Goal: Information Seeking & Learning: Learn about a topic

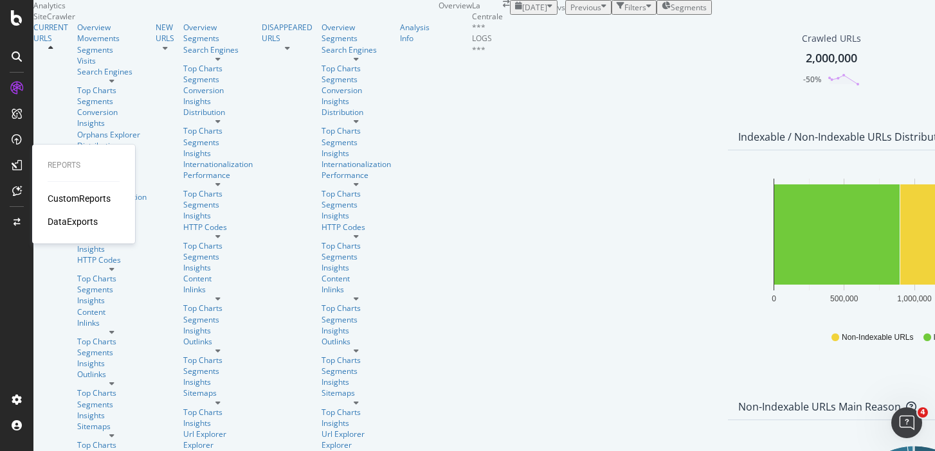
click at [83, 199] on div "CustomReports" at bounding box center [79, 198] width 63 height 13
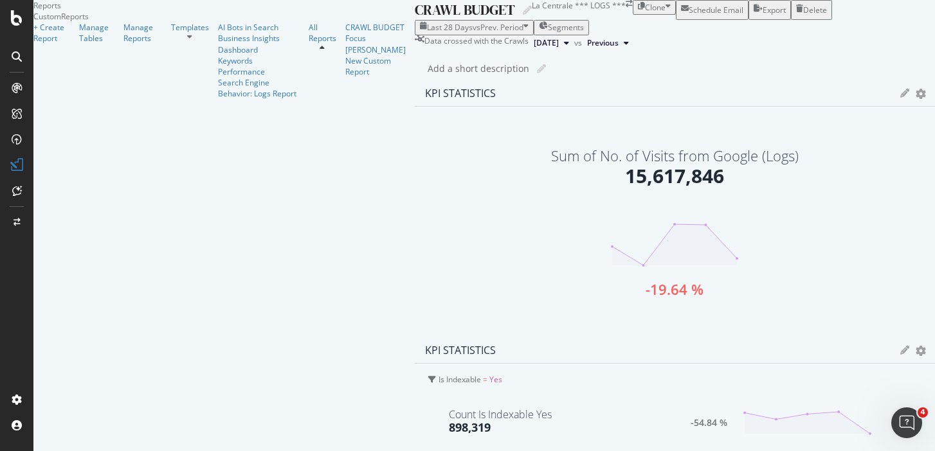
click at [187, 41] on icon at bounding box center [189, 37] width 5 height 8
click at [218, 33] on div "AI Bots in Search" at bounding box center [259, 27] width 82 height 11
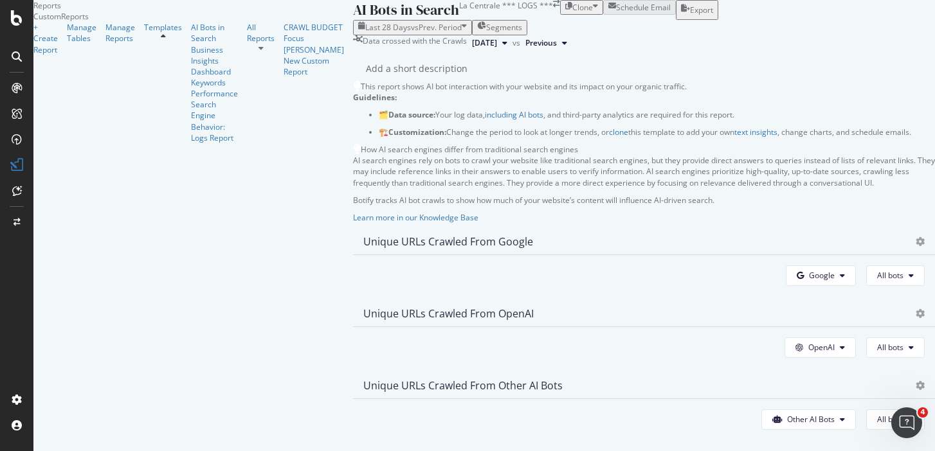
scroll to position [289, 0]
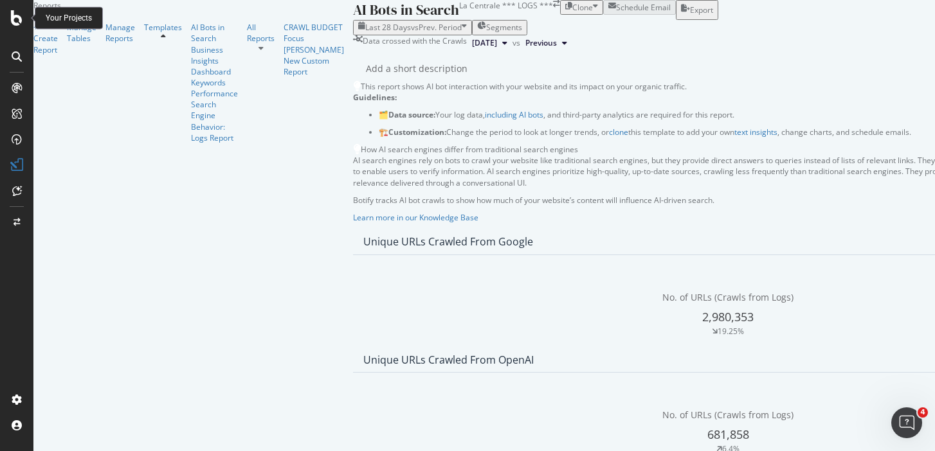
click at [17, 14] on icon at bounding box center [17, 17] width 12 height 15
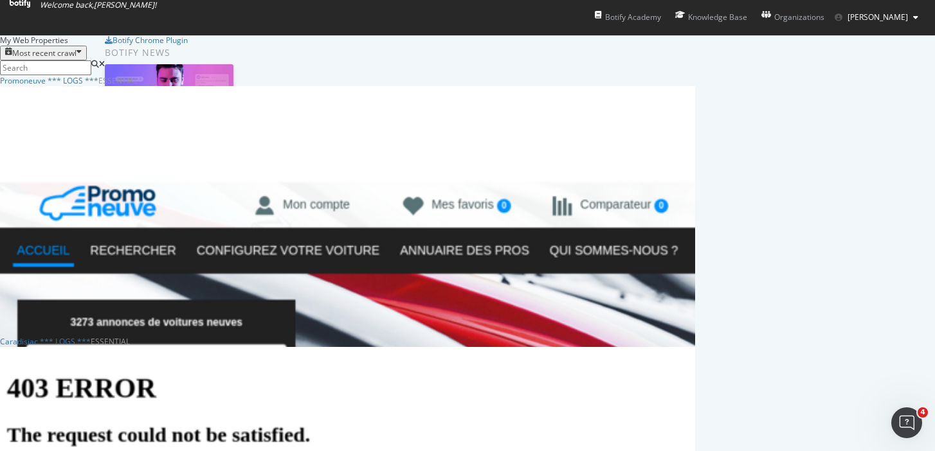
scroll to position [46, 0]
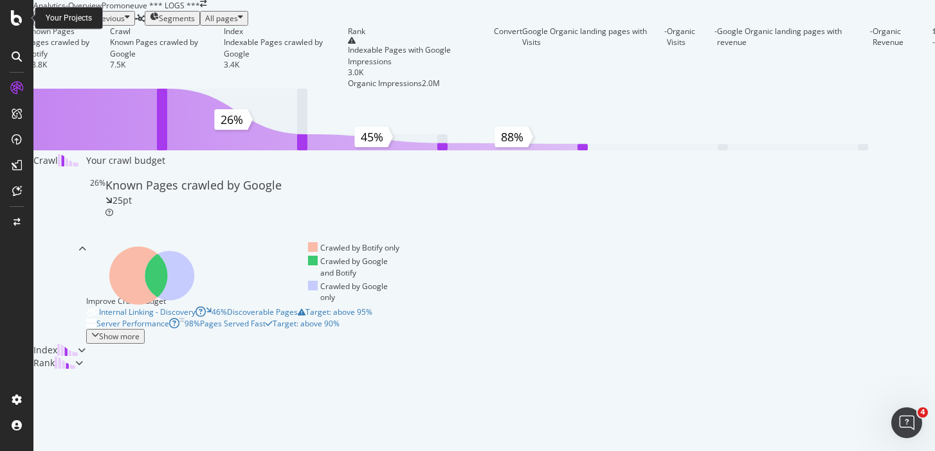
click at [18, 15] on icon at bounding box center [17, 17] width 12 height 15
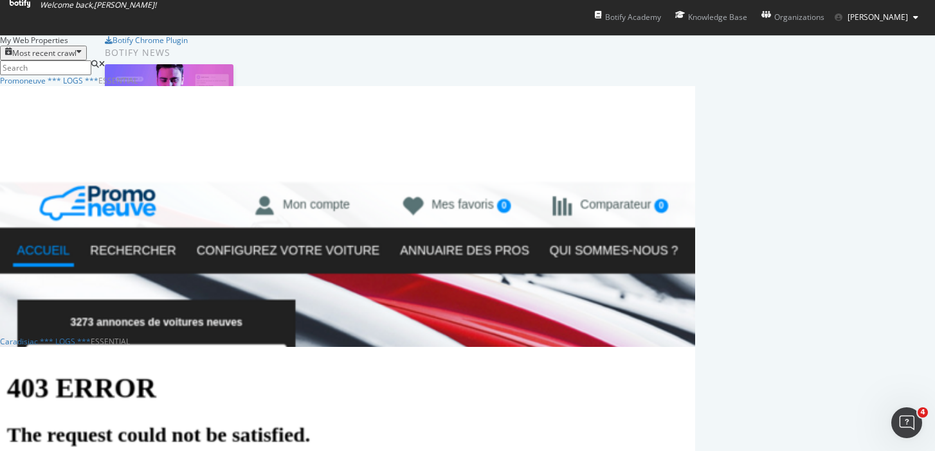
scroll to position [438, 0]
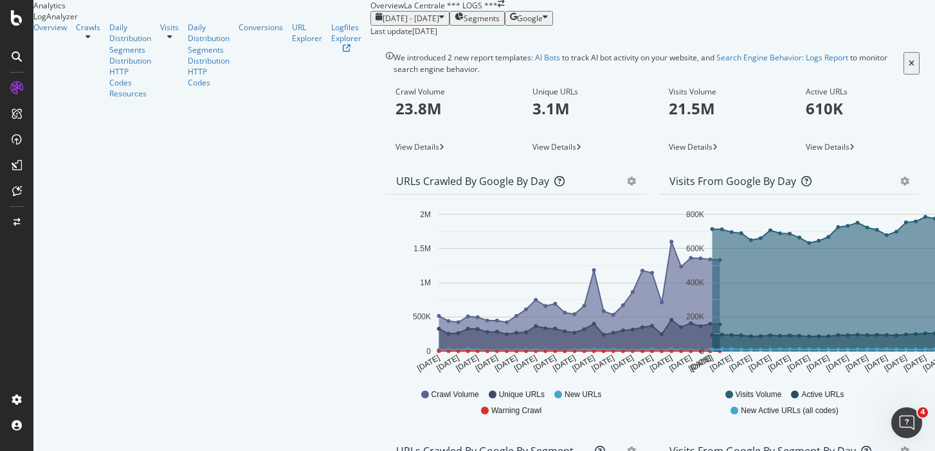
click at [91, 41] on icon at bounding box center [88, 37] width 5 height 8
click at [109, 44] on link "Daily Distribution" at bounding box center [130, 33] width 42 height 22
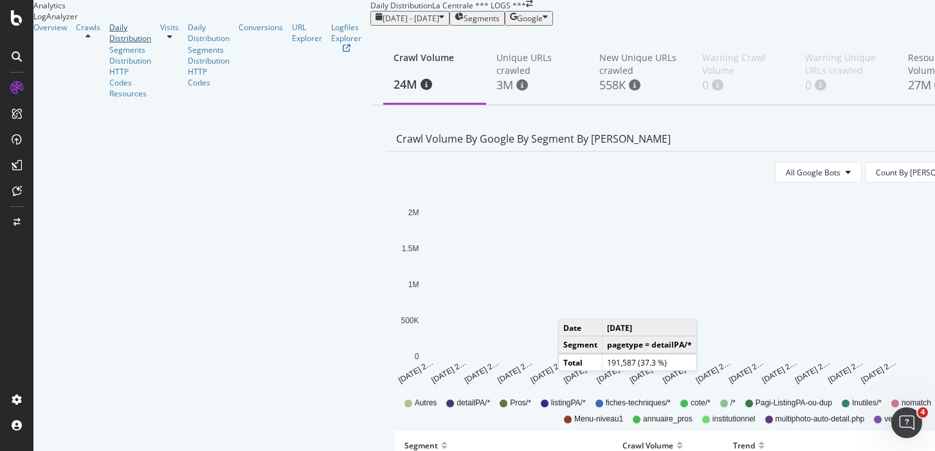
scroll to position [96, 0]
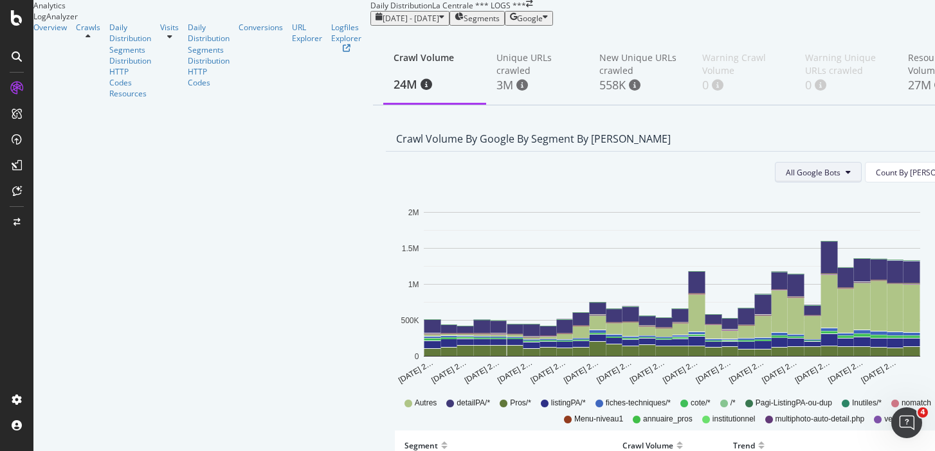
click at [845, 168] on icon at bounding box center [847, 172] width 5 height 8
click at [67, 33] on link "Overview" at bounding box center [49, 27] width 33 height 11
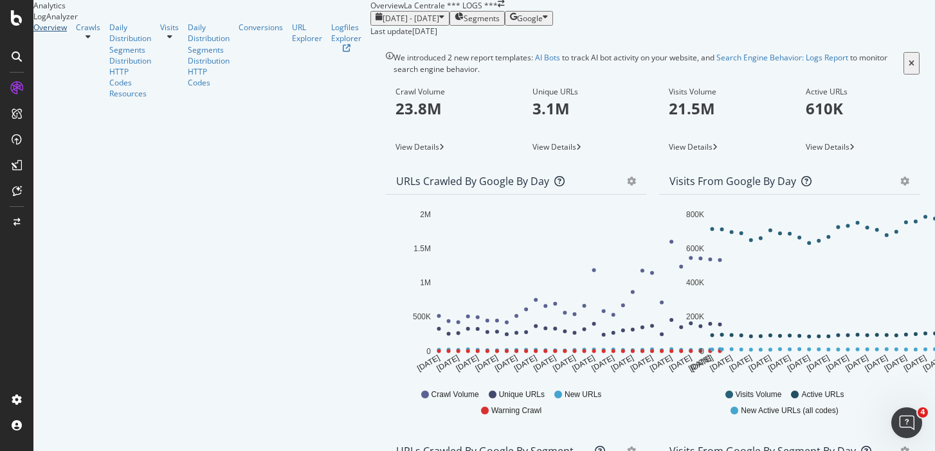
scroll to position [620, 0]
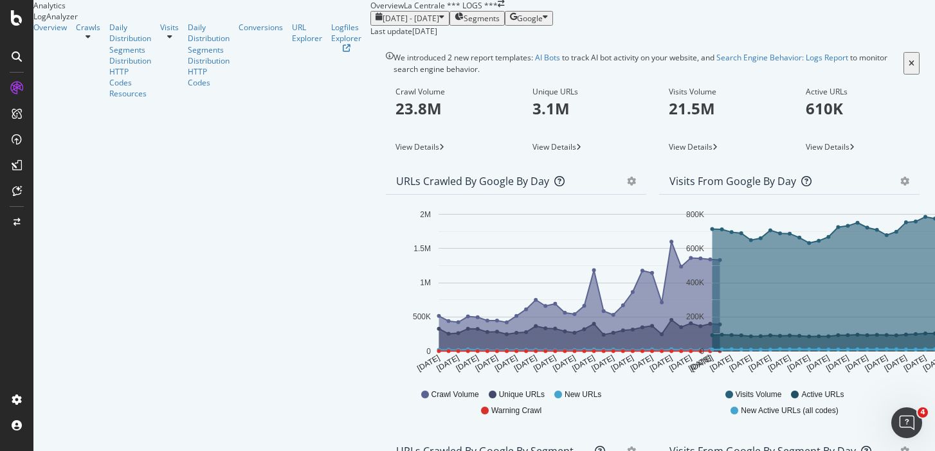
click at [91, 41] on icon at bounding box center [88, 37] width 5 height 8
click at [109, 66] on div "Segments Distribution" at bounding box center [130, 55] width 42 height 22
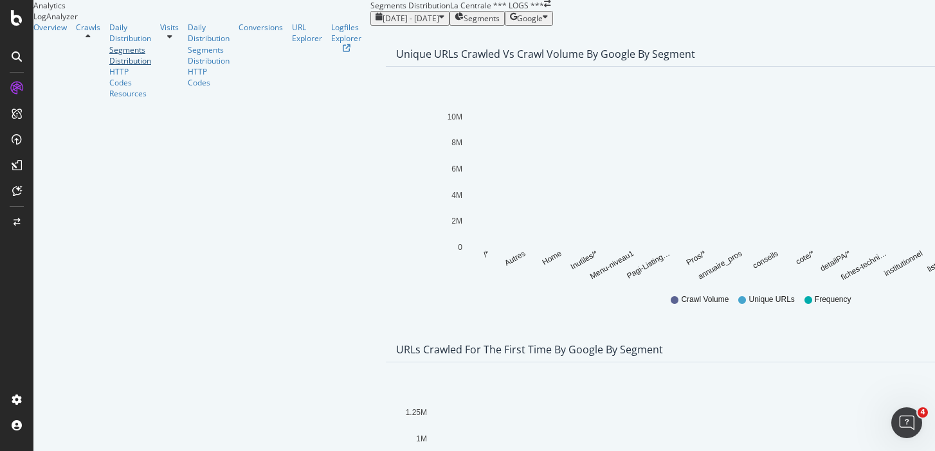
scroll to position [265, 0]
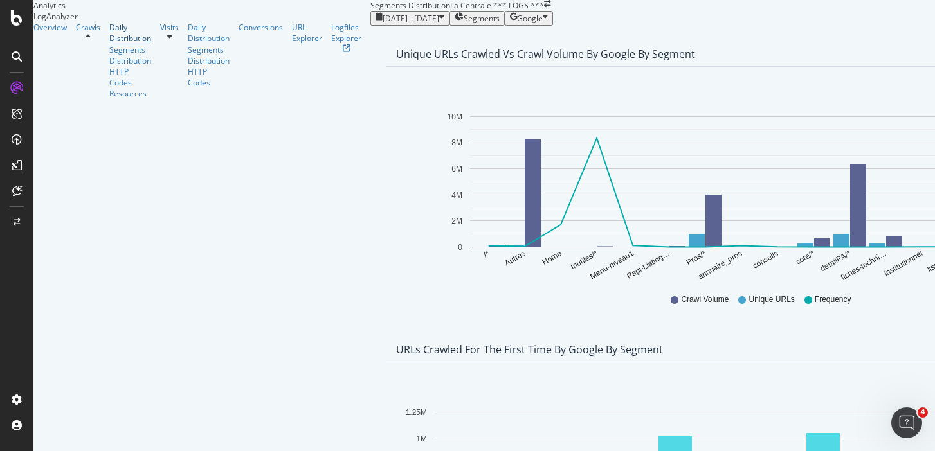
click at [109, 44] on div "Daily Distribution" at bounding box center [130, 33] width 42 height 22
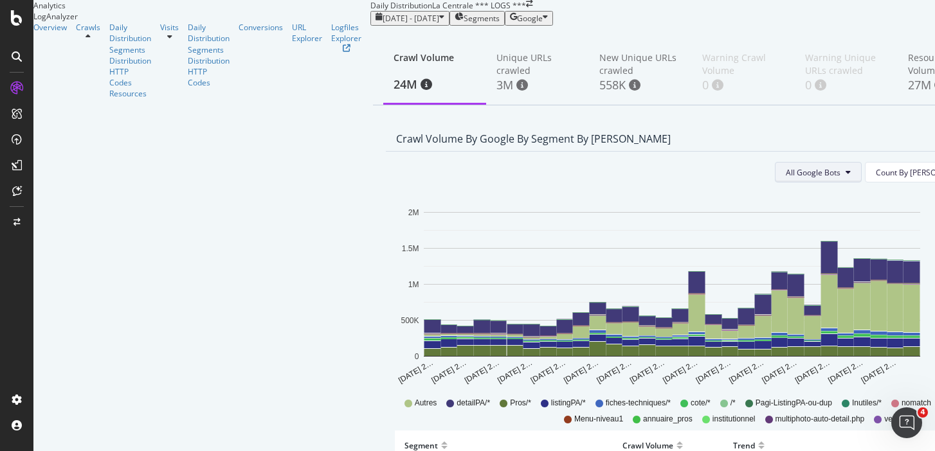
click at [786, 178] on span "All Google Bots" at bounding box center [813, 172] width 55 height 11
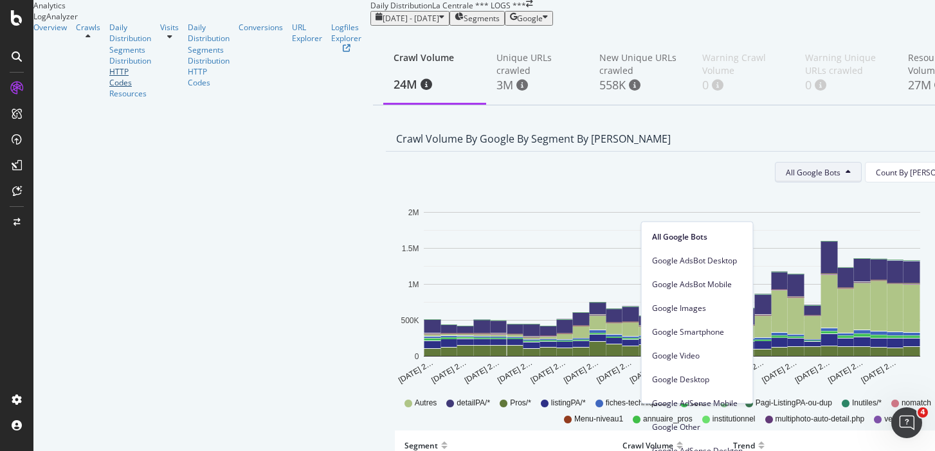
click at [109, 88] on div "HTTP Codes" at bounding box center [130, 77] width 42 height 22
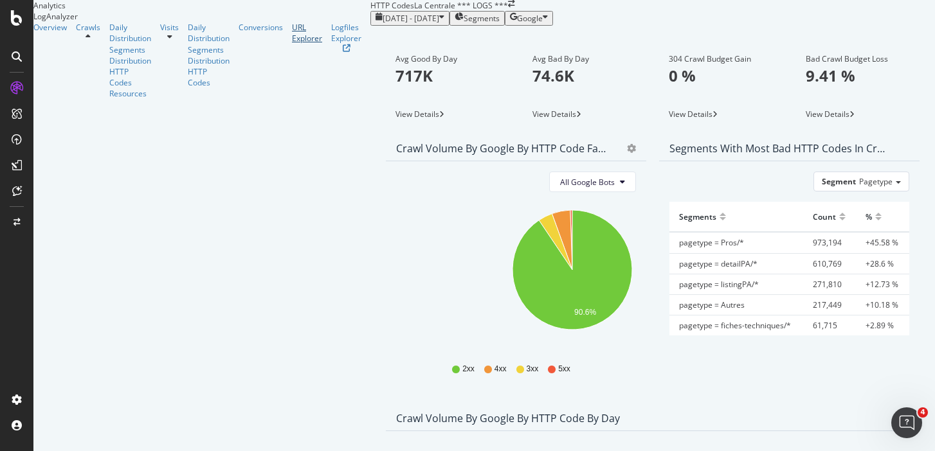
click at [292, 44] on div "URL Explorer" at bounding box center [307, 33] width 30 height 22
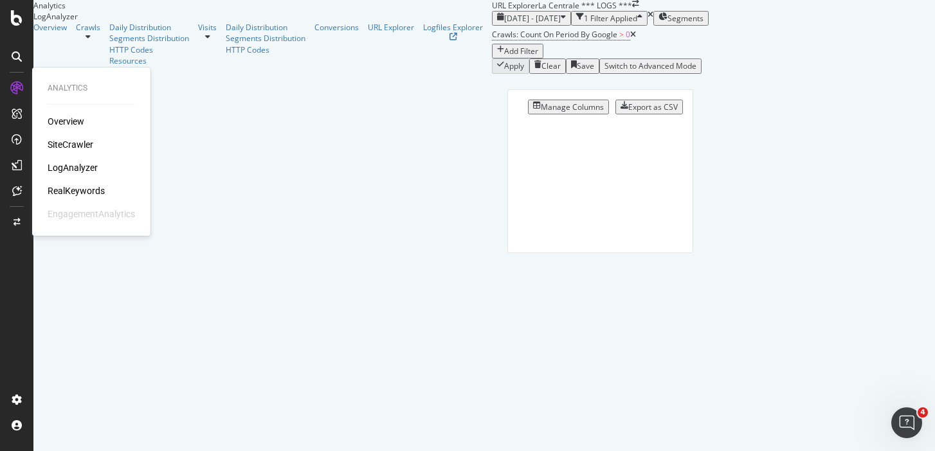
click at [77, 167] on div "LogAnalyzer" at bounding box center [73, 167] width 50 height 13
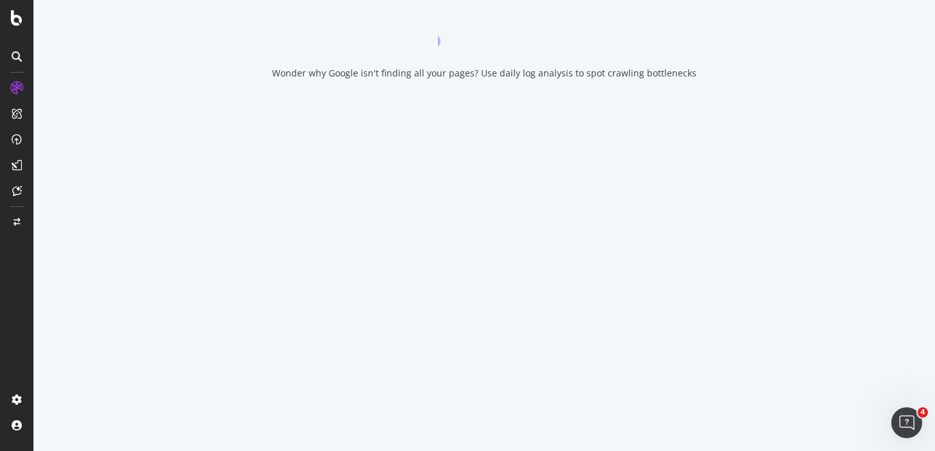
click at [14, 27] on div at bounding box center [16, 225] width 33 height 451
click at [18, 23] on icon at bounding box center [17, 17] width 12 height 15
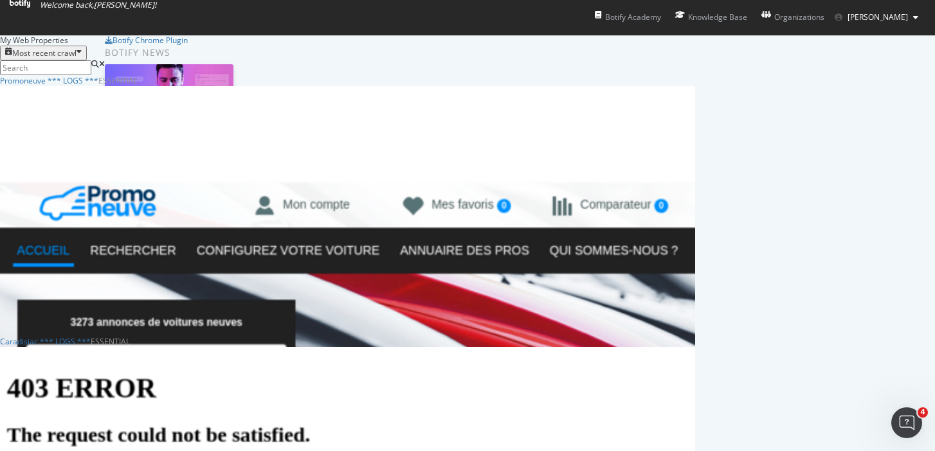
scroll to position [517, 0]
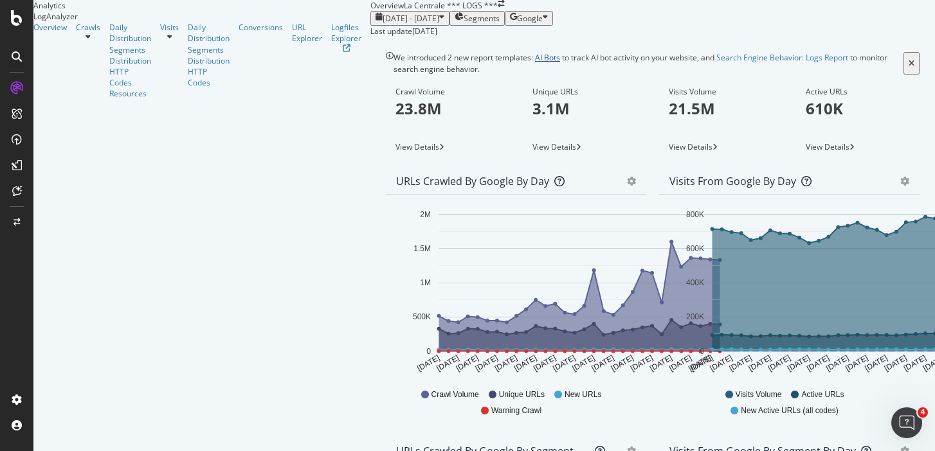
click at [535, 63] on link "AI Bots" at bounding box center [547, 57] width 25 height 11
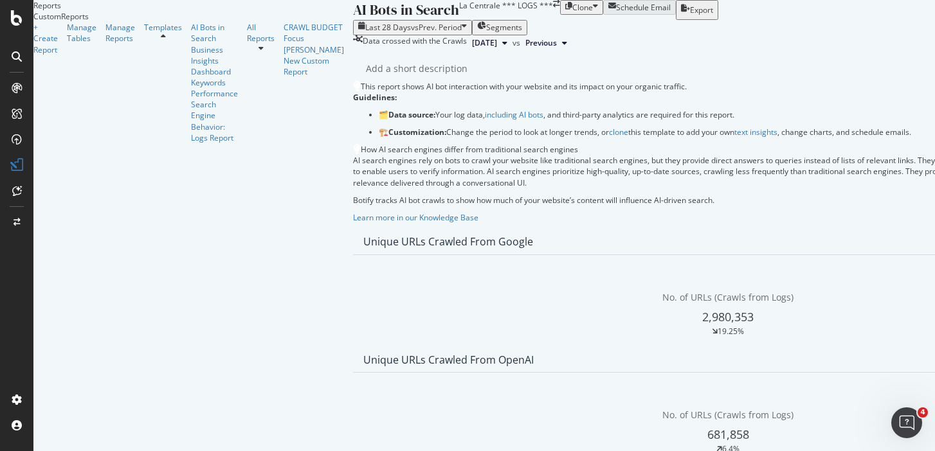
scroll to position [1089, 0]
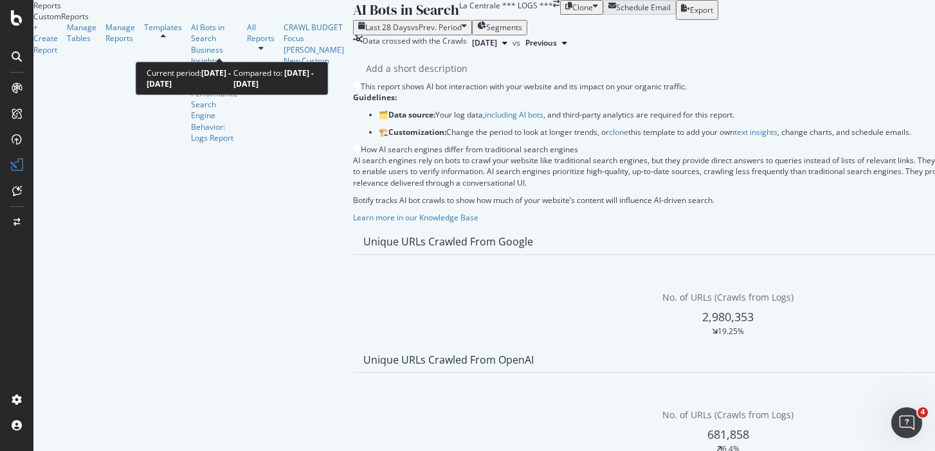
click at [411, 33] on span "vs Prev. Period" at bounding box center [436, 27] width 51 height 11
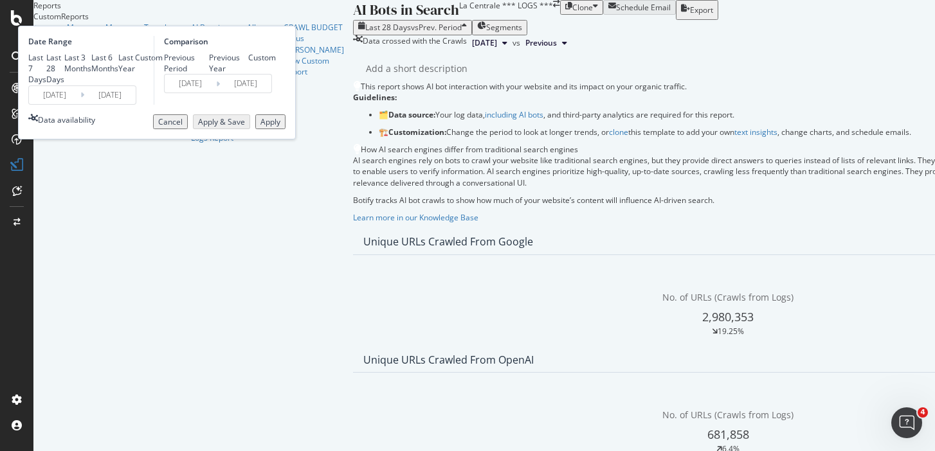
click at [118, 74] on div "Last 6 Months" at bounding box center [104, 63] width 27 height 22
type input "[DATE]"
click at [280, 127] on div "Apply" at bounding box center [270, 121] width 20 height 11
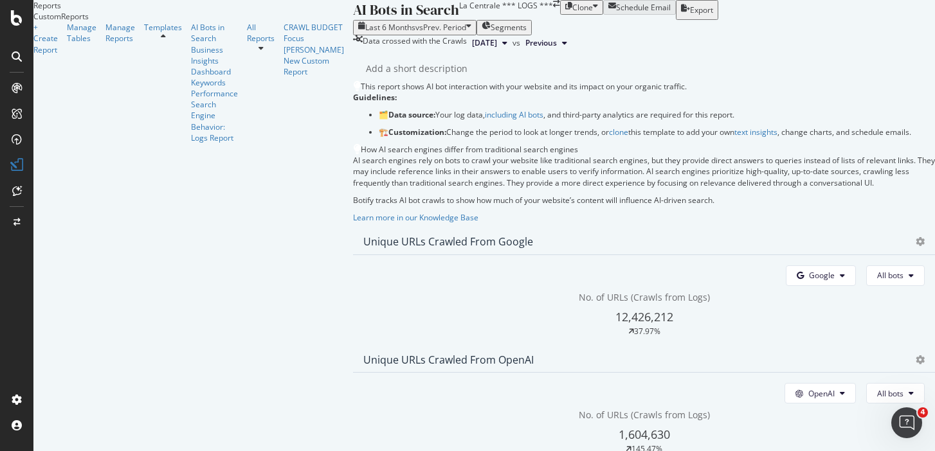
scroll to position [1105, 0]
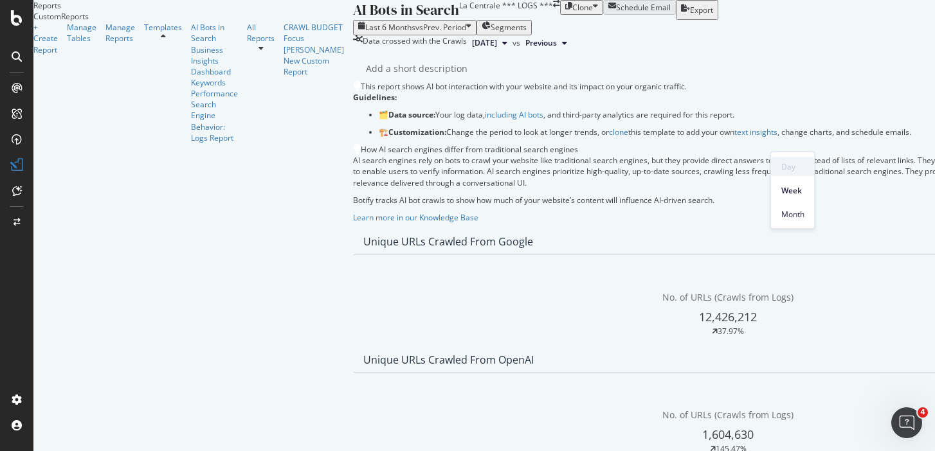
click at [797, 168] on span "Day" at bounding box center [792, 167] width 23 height 12
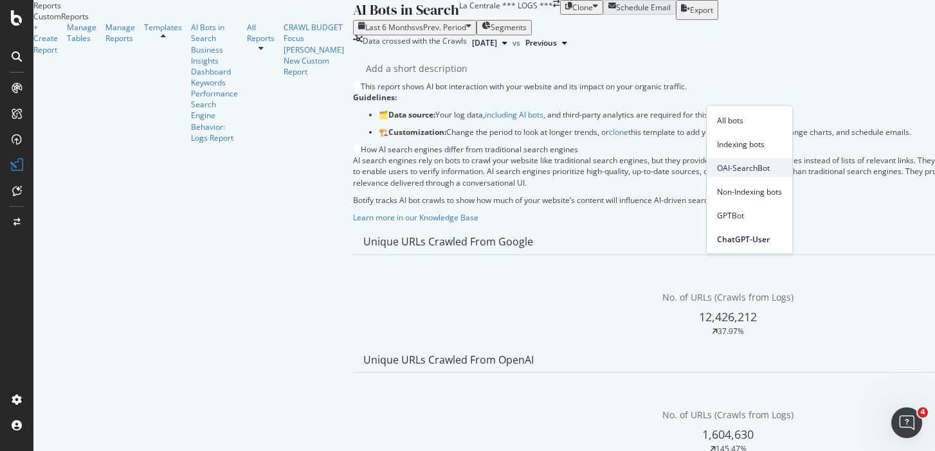
click at [740, 161] on div "OAI-SearchBot" at bounding box center [750, 168] width 86 height 19
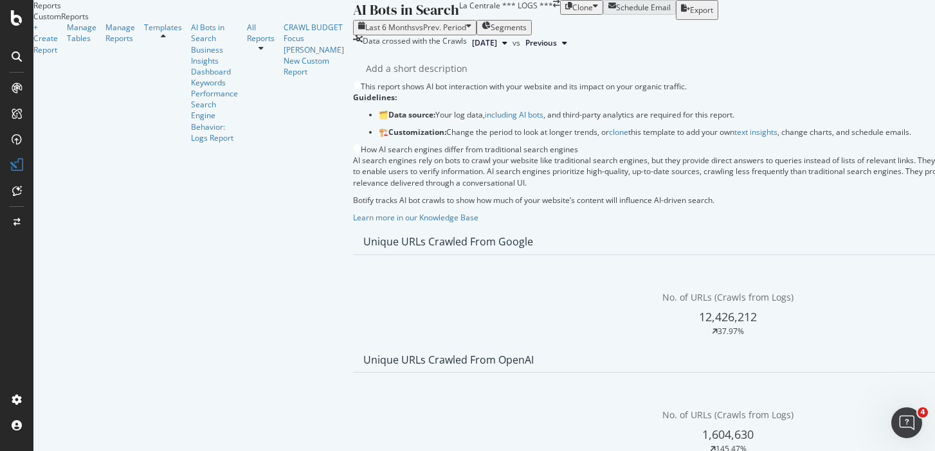
scroll to position [0, 0]
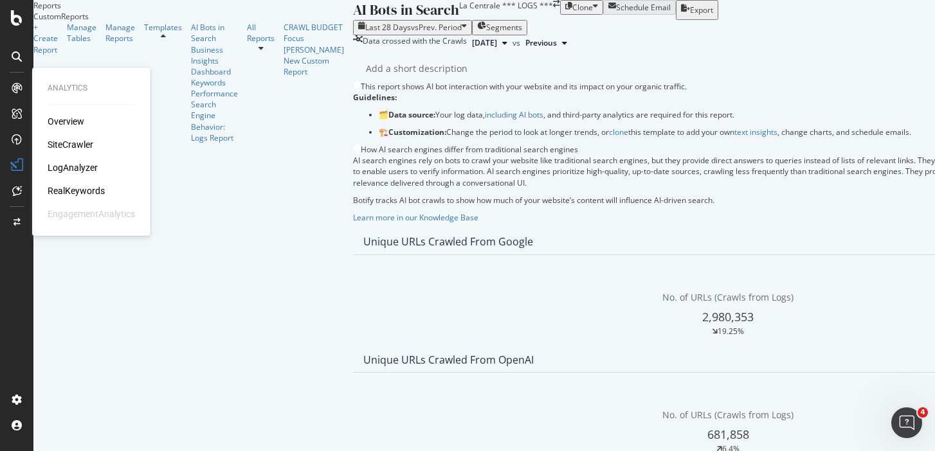
click at [19, 89] on icon at bounding box center [17, 88] width 10 height 10
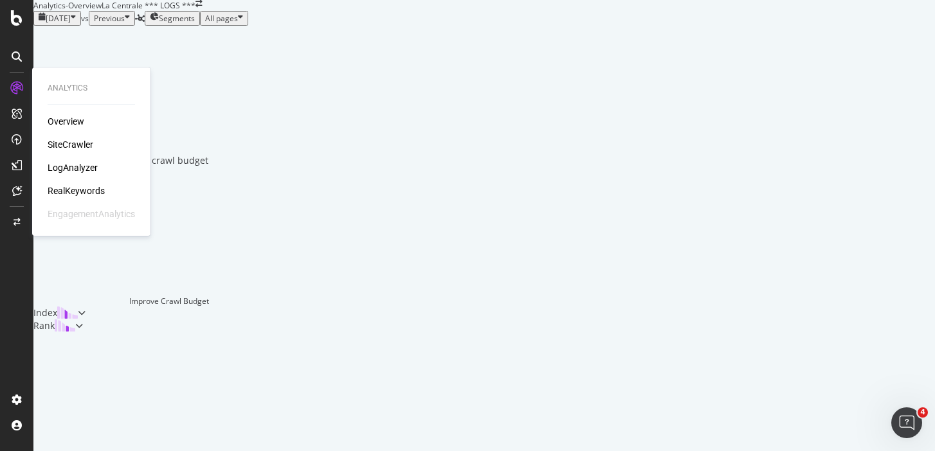
click at [64, 168] on div "LogAnalyzer" at bounding box center [73, 167] width 50 height 13
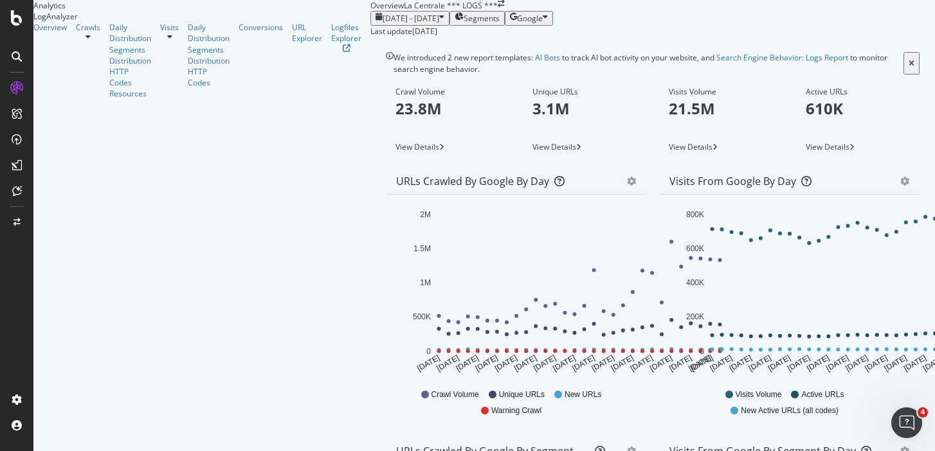
scroll to position [360, 0]
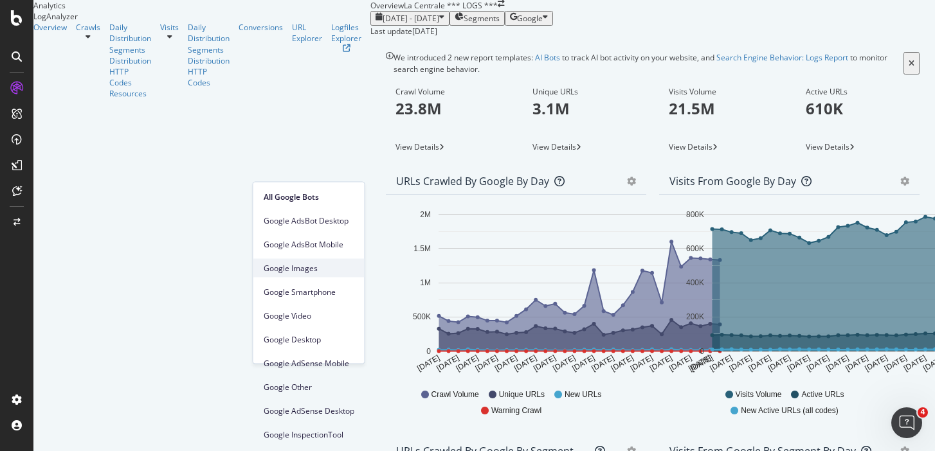
scroll to position [0, 0]
click at [379, 169] on div "URLs Crawled by Google by day Area Table Hold CMD (⌘) while clicking to filter …" at bounding box center [515, 304] width 273 height 270
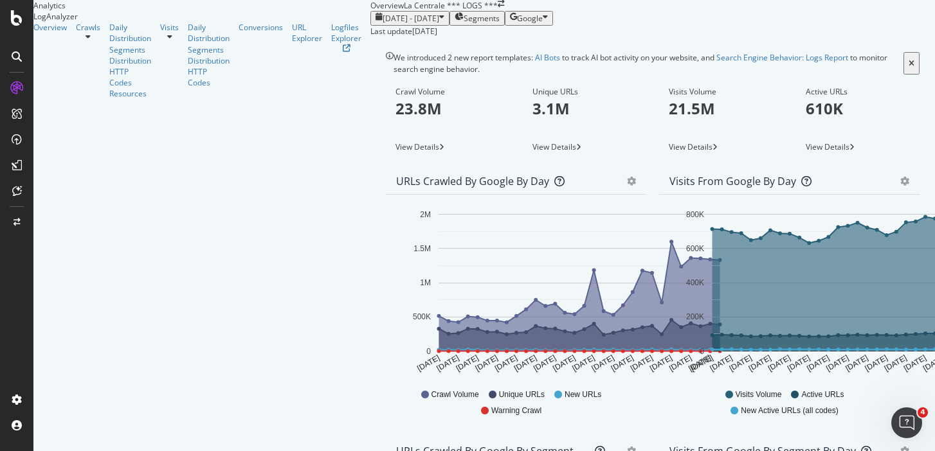
click at [91, 41] on icon at bounding box center [88, 37] width 5 height 8
click at [167, 41] on icon at bounding box center [169, 37] width 5 height 8
click at [239, 33] on div at bounding box center [261, 33] width 44 height 0
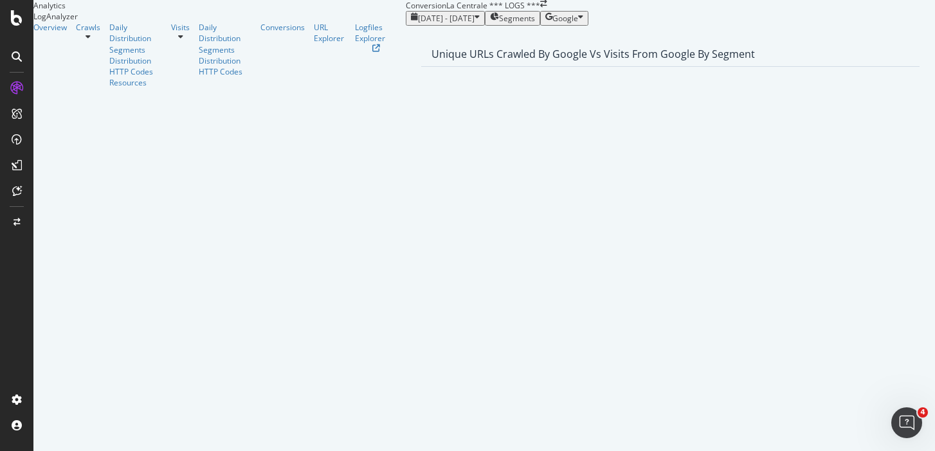
click at [91, 41] on icon at bounding box center [88, 37] width 5 height 8
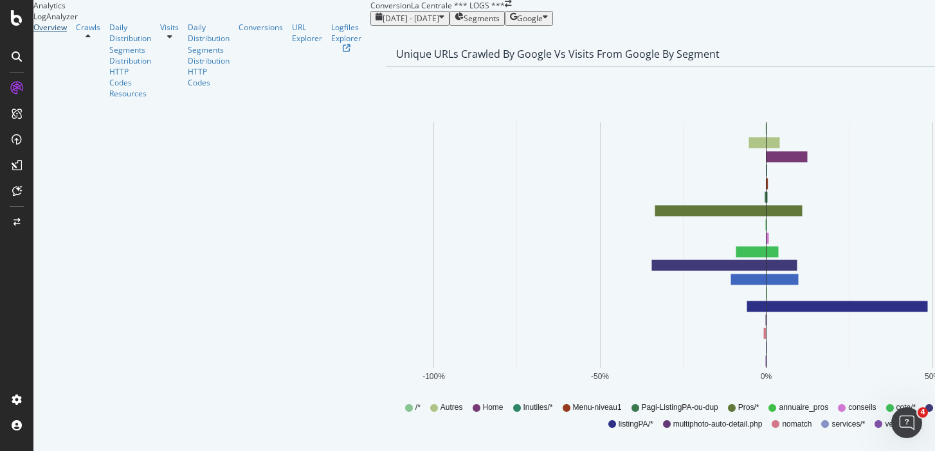
click at [67, 33] on div "Overview" at bounding box center [49, 27] width 33 height 11
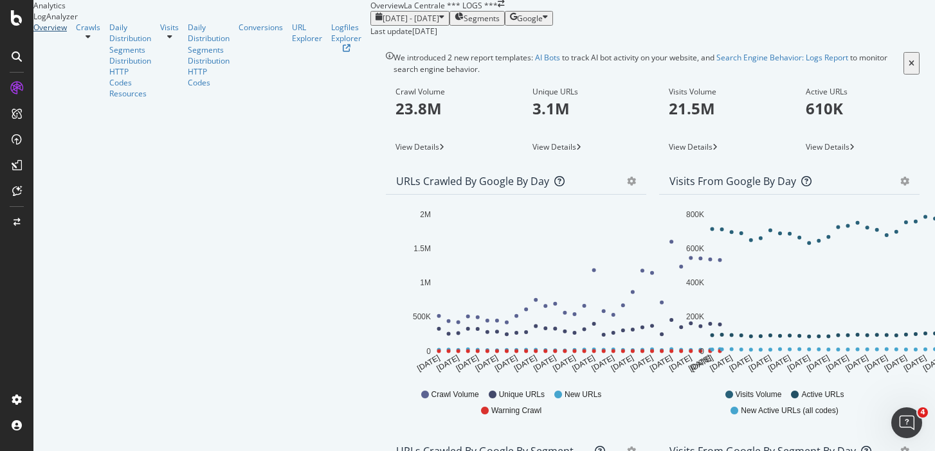
scroll to position [300, 0]
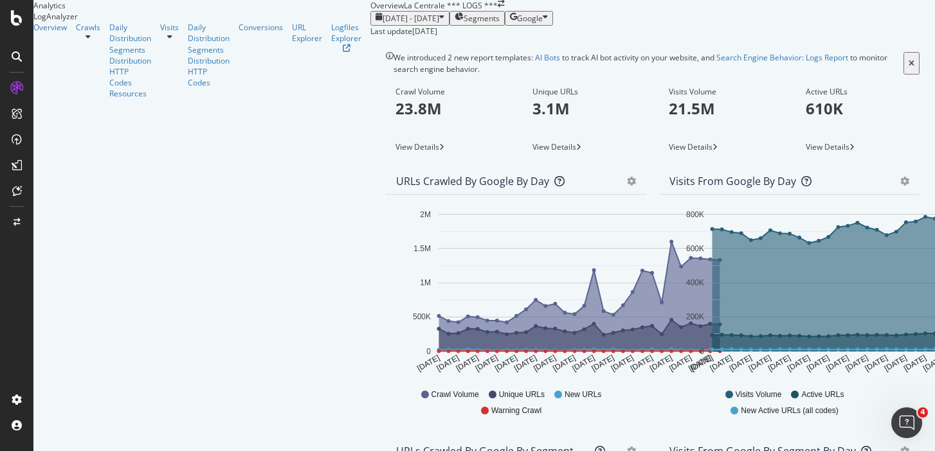
scroll to position [0, 0]
click at [716, 63] on link "Search Engine Behavior: Logs Report" at bounding box center [782, 57] width 132 height 11
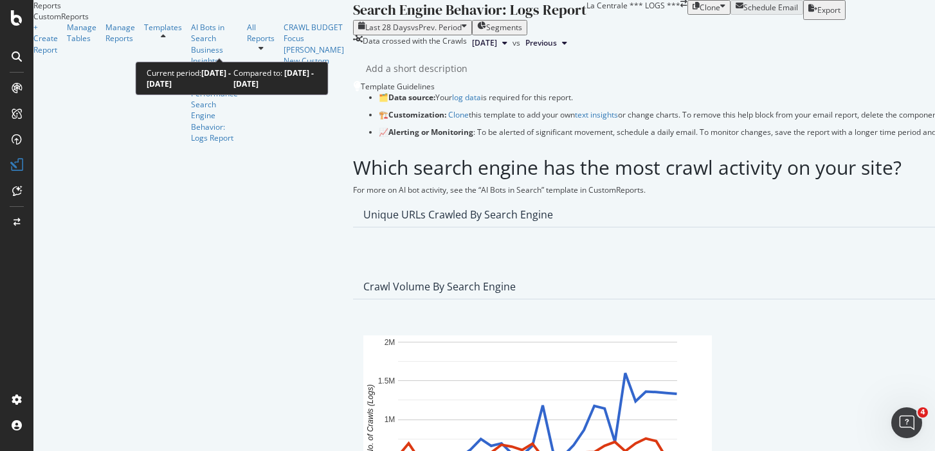
click at [462, 33] on icon "button" at bounding box center [464, 27] width 5 height 11
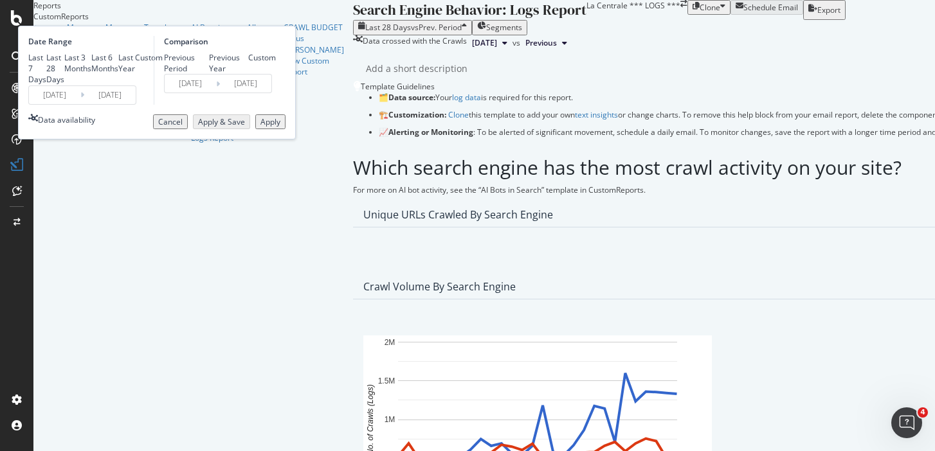
click at [118, 74] on div "Last 6 Months" at bounding box center [104, 63] width 27 height 22
type input "[DATE]"
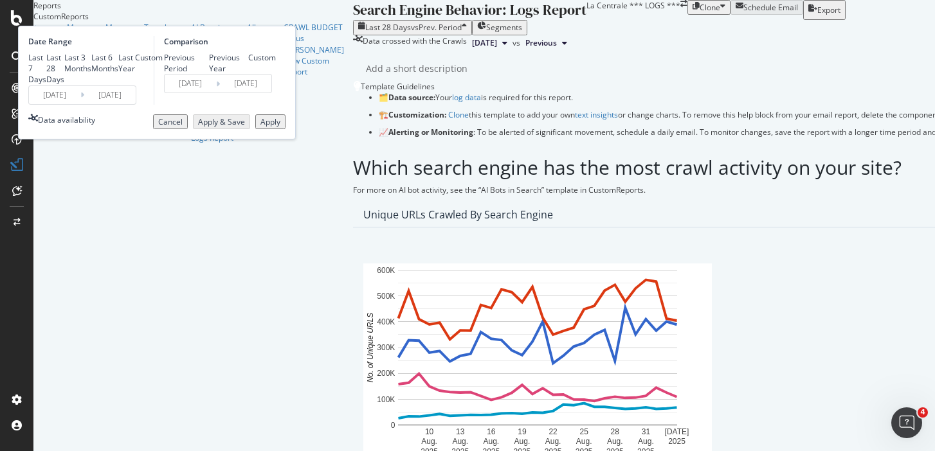
click at [285, 129] on button "Apply" at bounding box center [270, 121] width 30 height 15
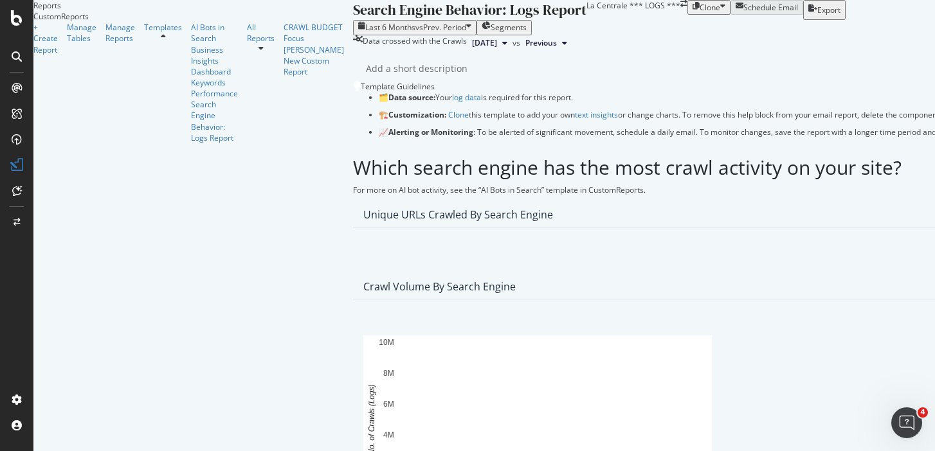
scroll to position [957, 0]
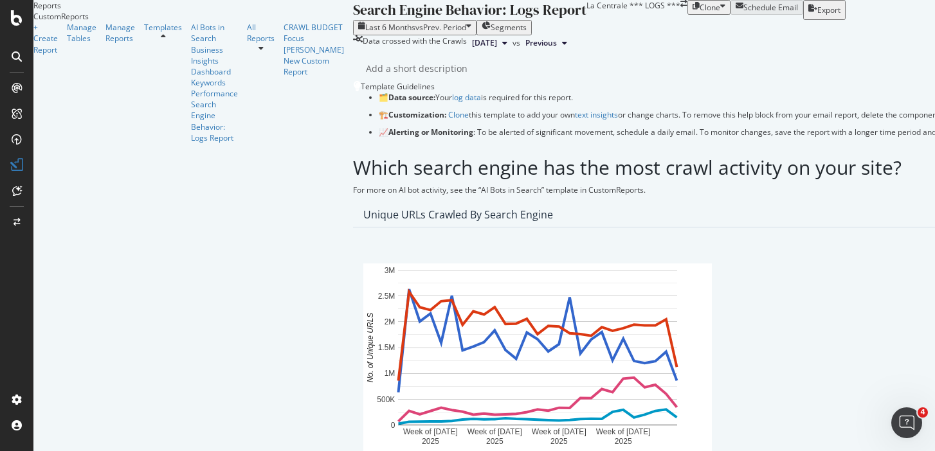
click at [679, 156] on span "OpenAI" at bounding box center [690, 160] width 48 height 12
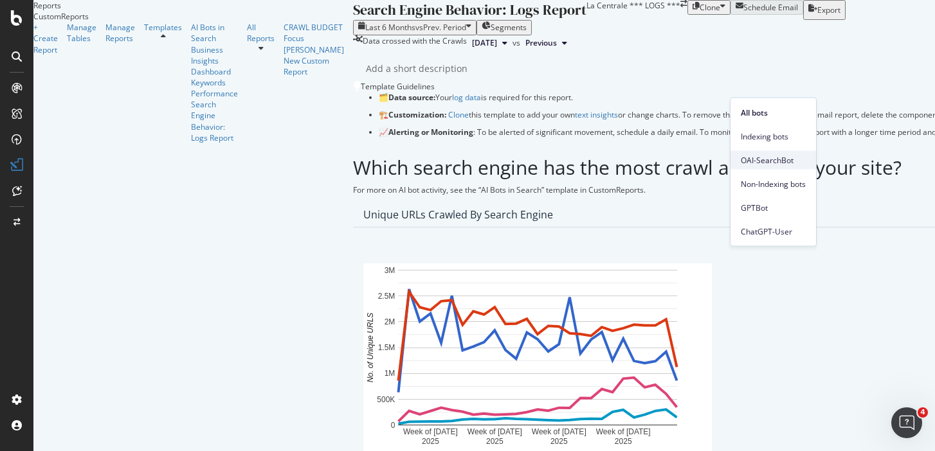
click at [748, 156] on span "OAI-SearchBot" at bounding box center [773, 160] width 65 height 12
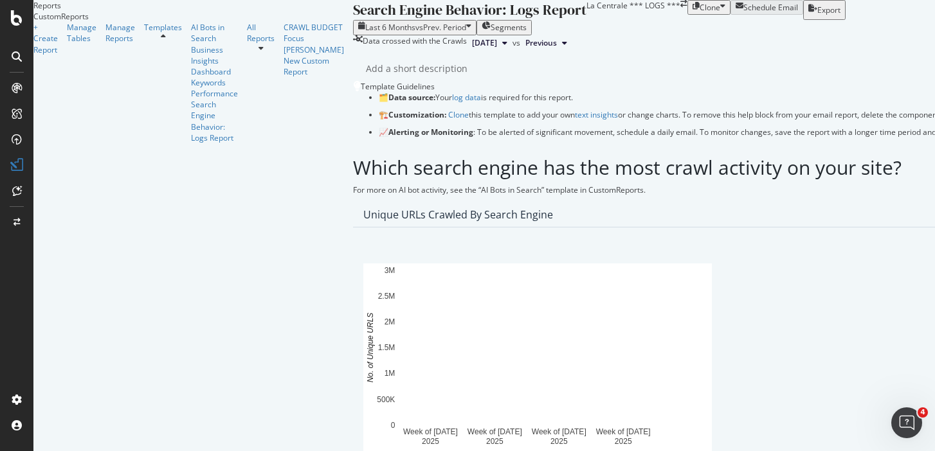
scroll to position [0, 0]
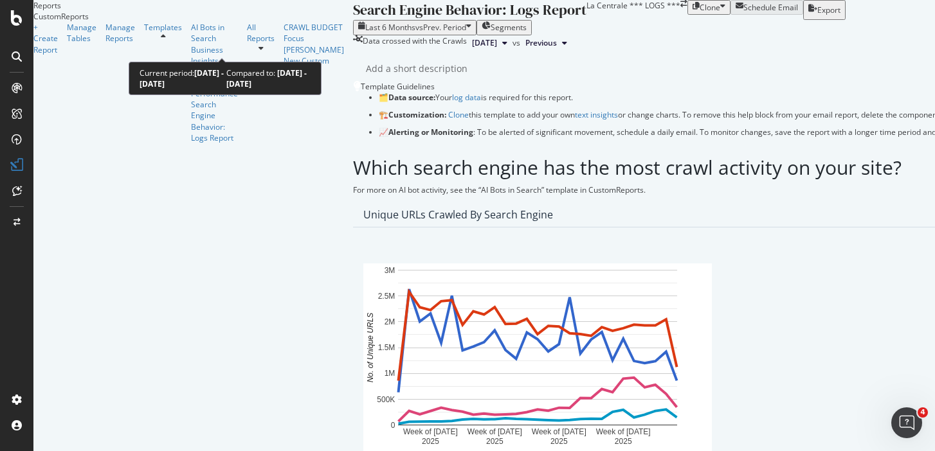
click at [466, 33] on icon "button" at bounding box center [468, 27] width 5 height 11
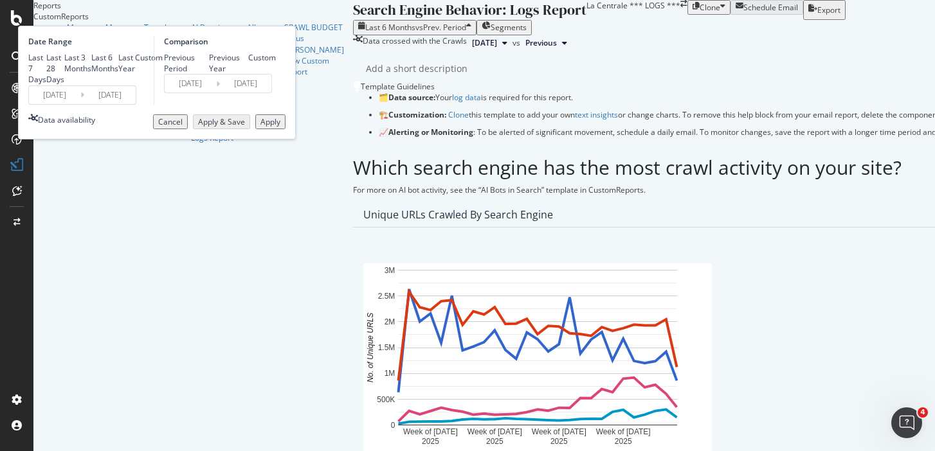
click at [163, 63] on div "Custom" at bounding box center [149, 57] width 28 height 11
type input "[DATE]"
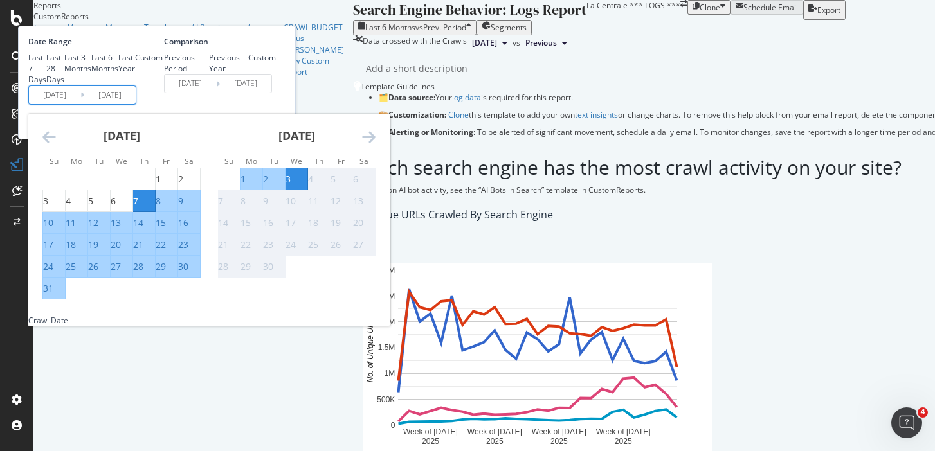
click at [80, 104] on input "[DATE]" at bounding box center [54, 95] width 51 height 18
click at [56, 145] on icon "Move backward to switch to the previous month." at bounding box center [49, 136] width 14 height 15
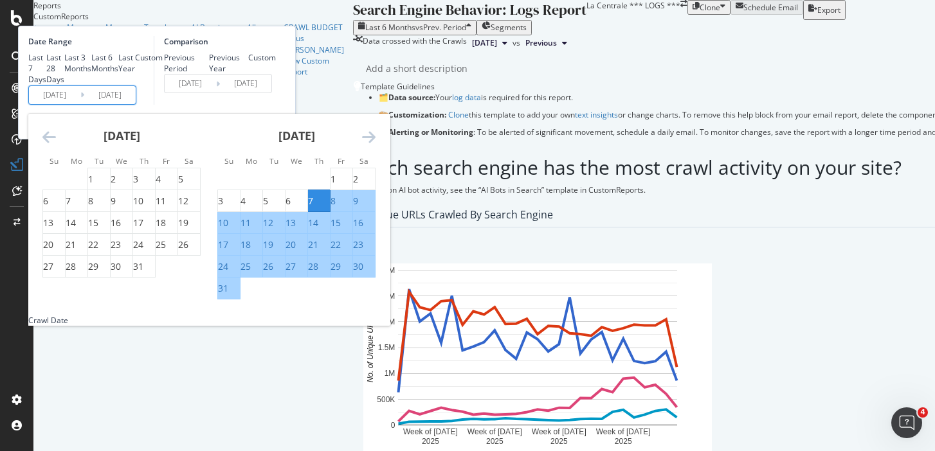
click at [56, 145] on icon "Move backward to switch to the previous month." at bounding box center [49, 136] width 14 height 15
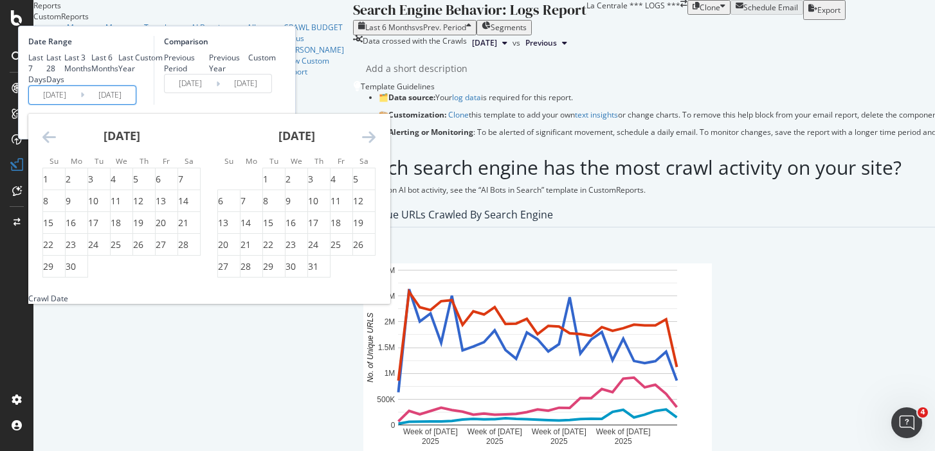
click at [56, 145] on icon "Move backward to switch to the previous month." at bounding box center [49, 136] width 14 height 15
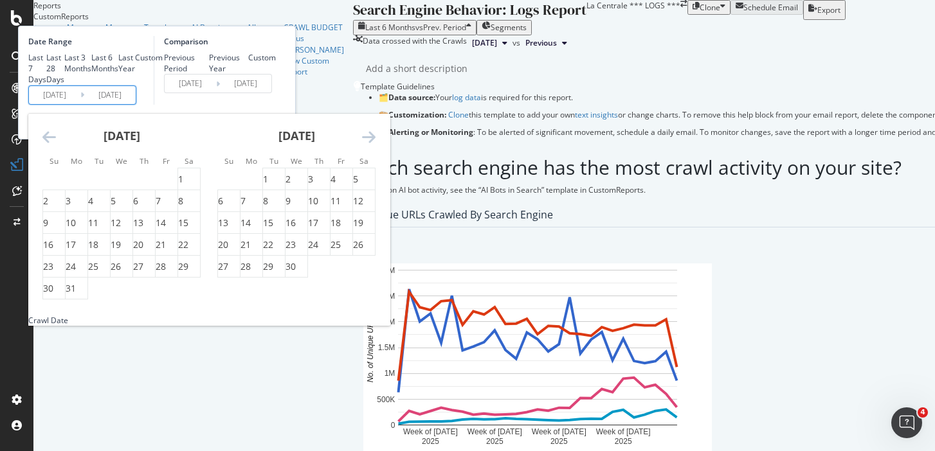
click at [56, 145] on icon "Move backward to switch to the previous month." at bounding box center [49, 136] width 14 height 15
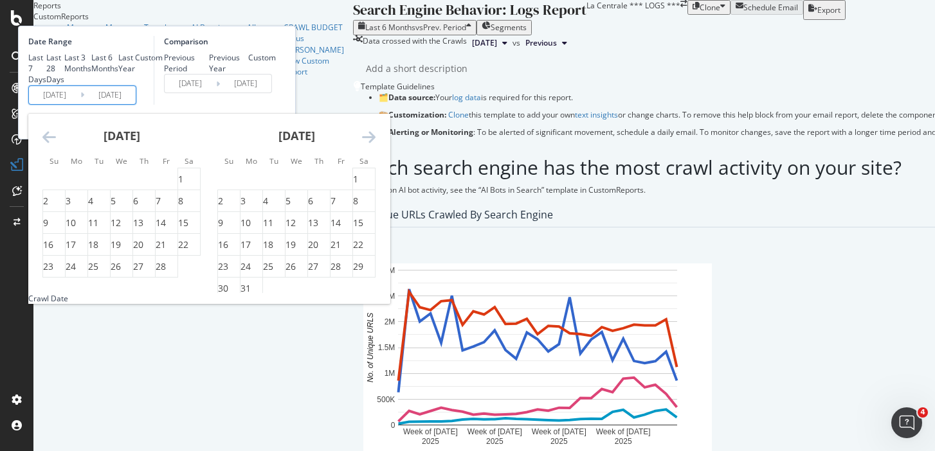
click at [56, 145] on icon "Move backward to switch to the previous month." at bounding box center [49, 136] width 14 height 15
click at [116, 186] on div "1" at bounding box center [113, 179] width 5 height 13
type input "[DATE]"
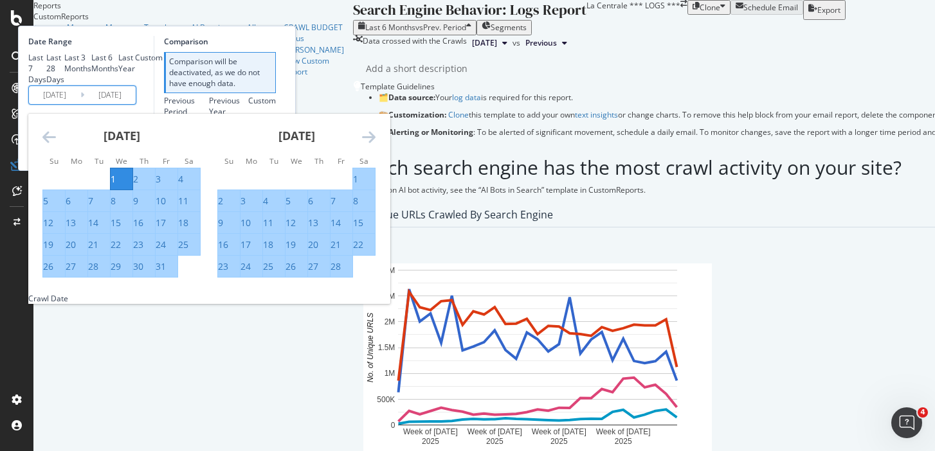
click at [375, 145] on icon "Move forward to switch to the next month." at bounding box center [369, 136] width 14 height 15
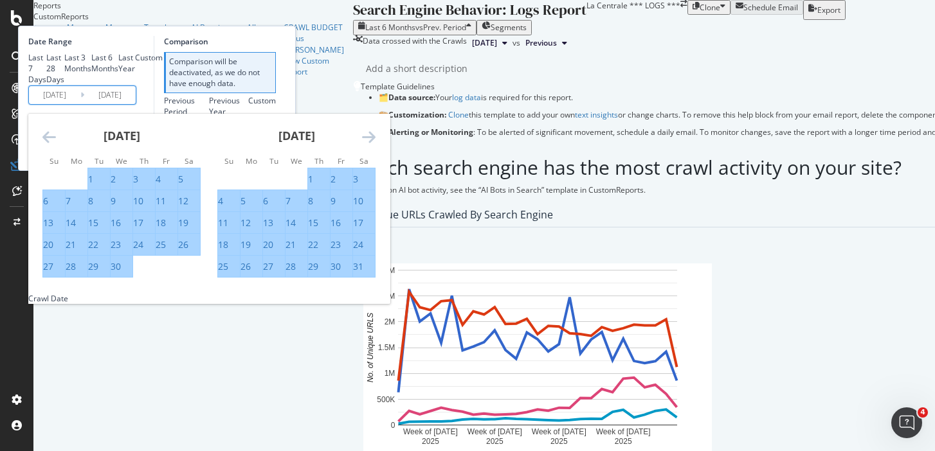
click at [375, 145] on icon "Move forward to switch to the next month." at bounding box center [369, 136] width 14 height 15
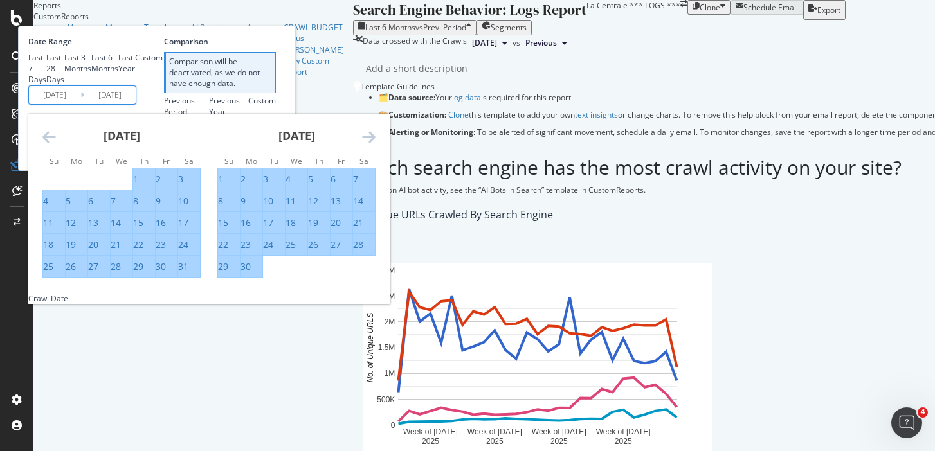
click at [375, 145] on icon "Move forward to switch to the next month." at bounding box center [369, 136] width 14 height 15
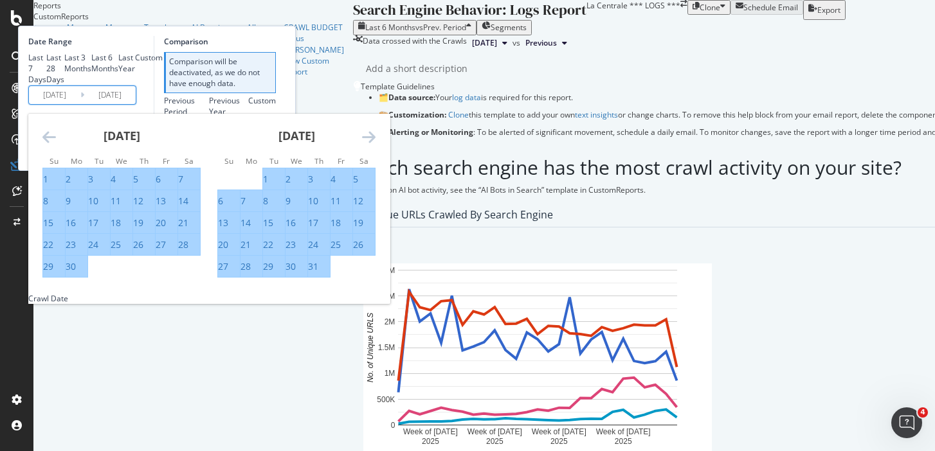
click at [375, 145] on icon "Move forward to switch to the next month." at bounding box center [369, 136] width 14 height 15
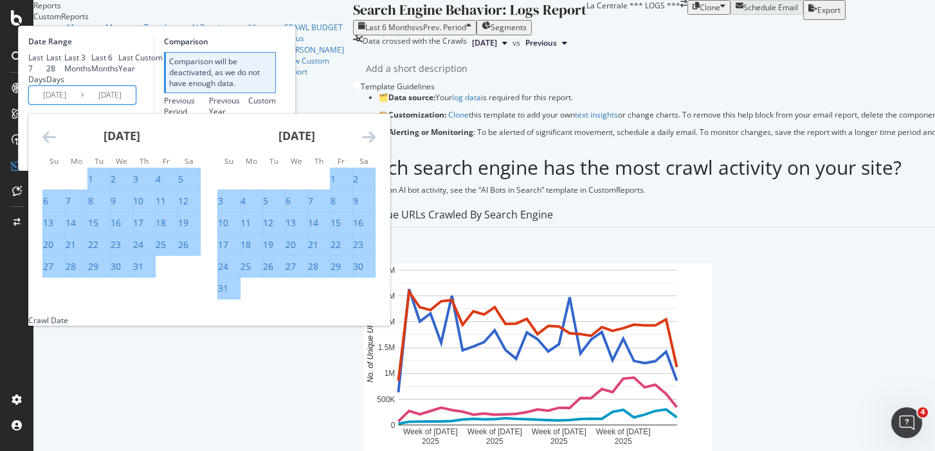
click at [228, 295] on div "31" at bounding box center [223, 288] width 10 height 13
type input "[DATE]"
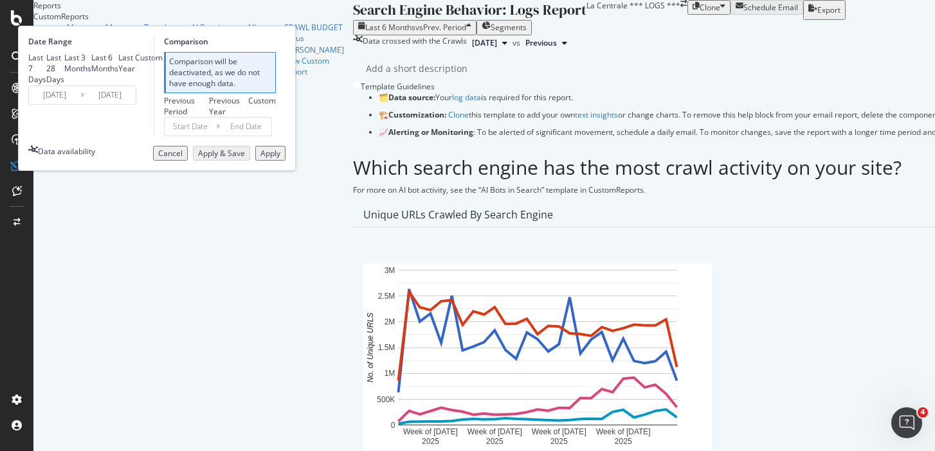
click at [280, 159] on div "Apply" at bounding box center [270, 153] width 20 height 11
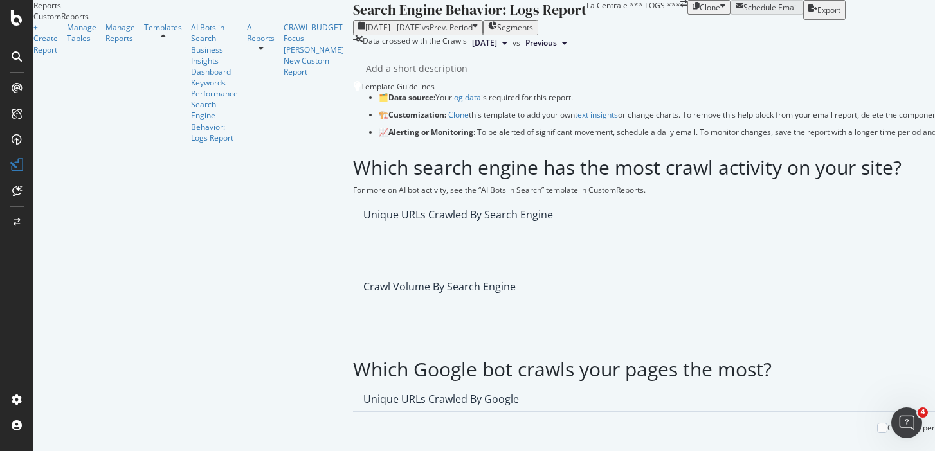
scroll to position [878, 0]
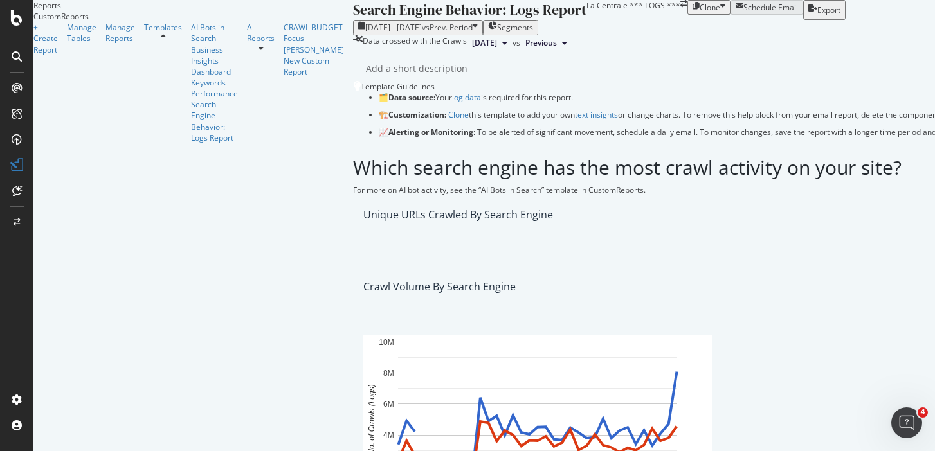
click at [671, 240] on span "OpenAI" at bounding box center [690, 240] width 48 height 12
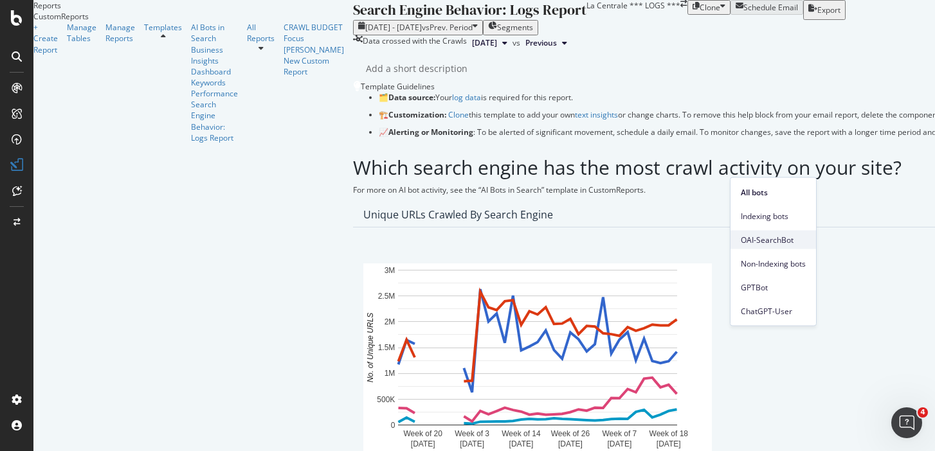
click at [754, 237] on span "OAI-SearchBot" at bounding box center [773, 240] width 65 height 12
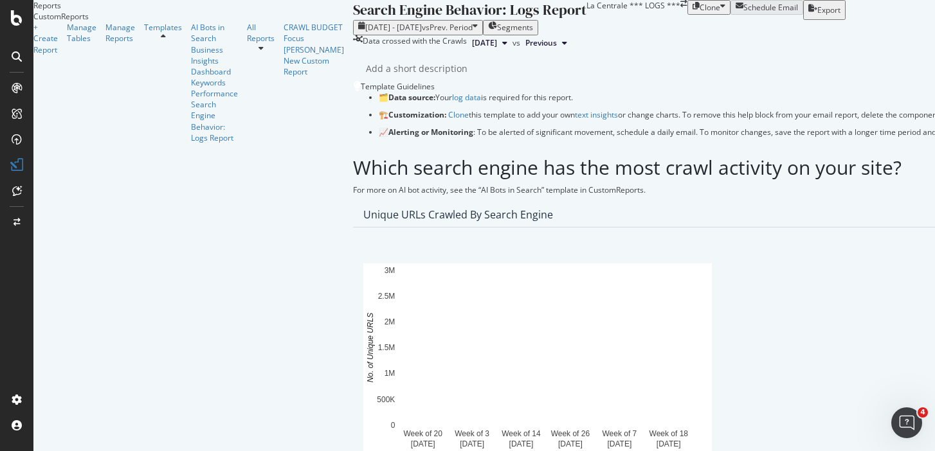
scroll to position [933, 0]
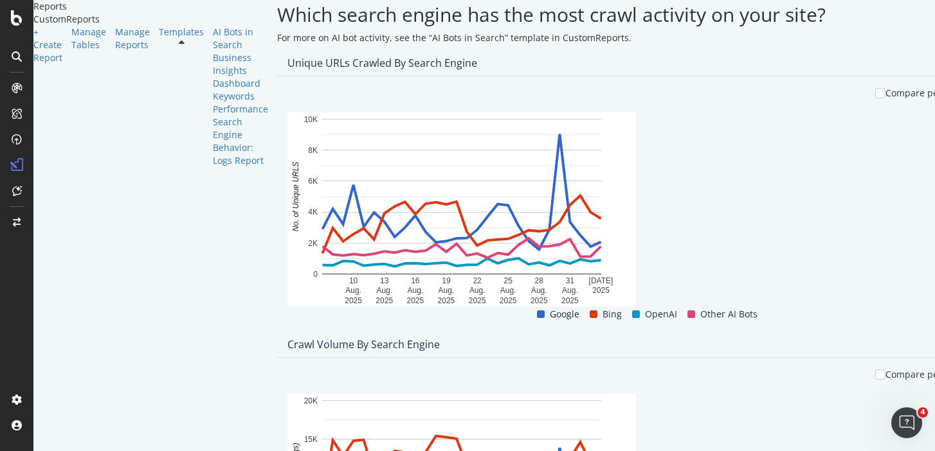
scroll to position [188, 0]
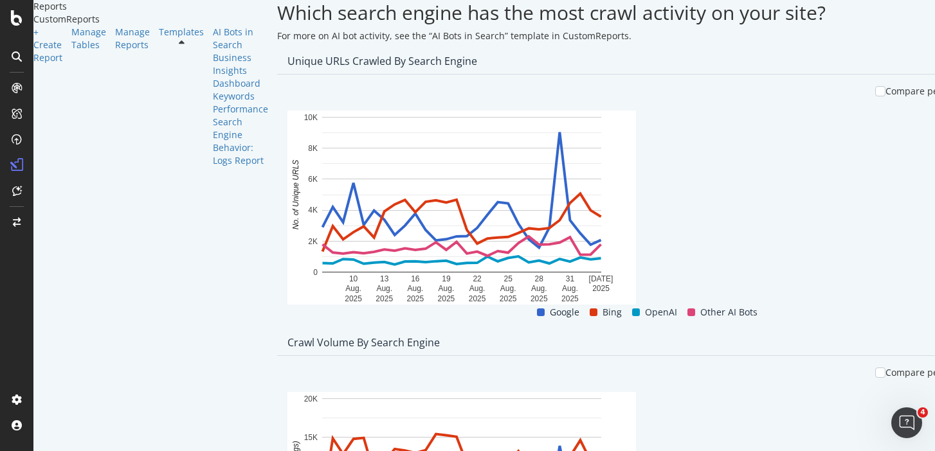
click at [496, 240] on span "Week" at bounding box center [499, 245] width 23 height 12
